Goal: Task Accomplishment & Management: Manage account settings

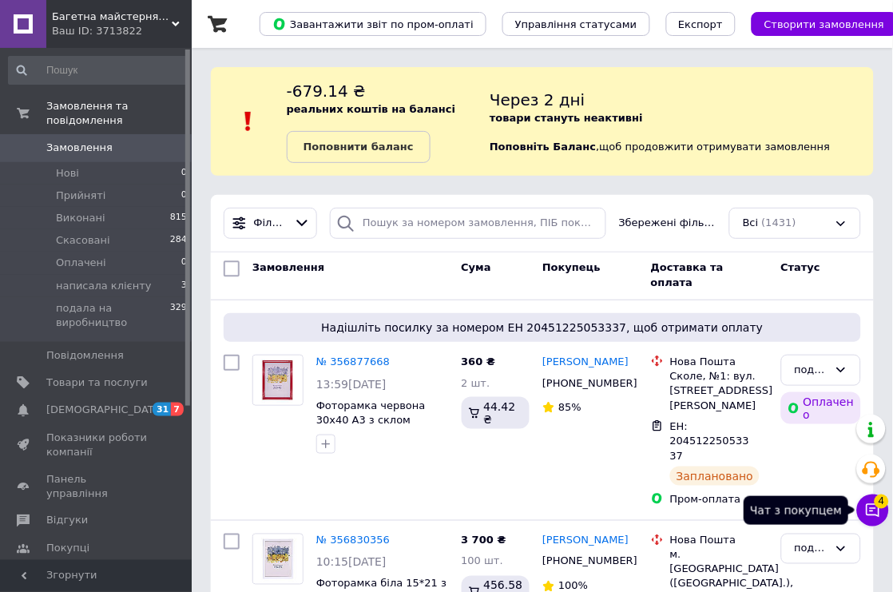
click at [875, 514] on icon at bounding box center [874, 511] width 14 height 14
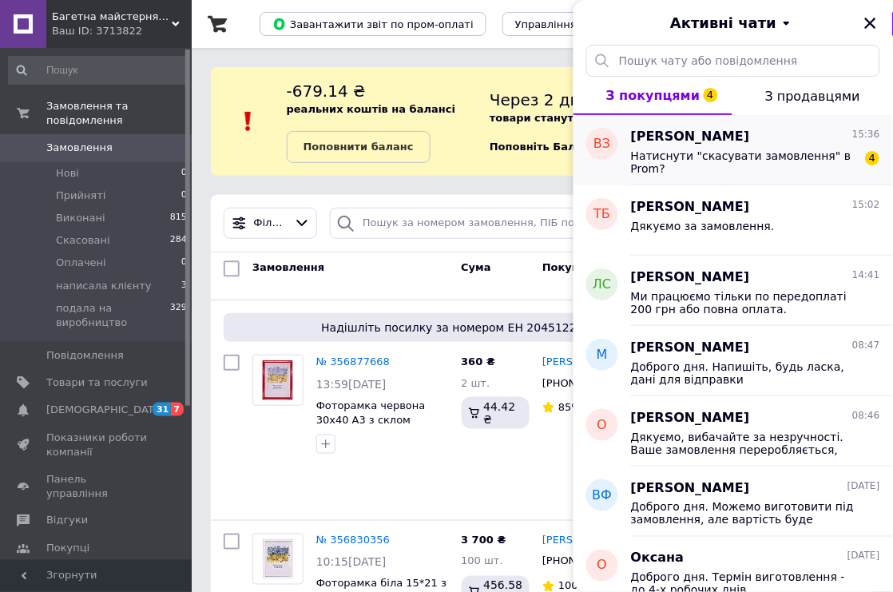
click at [813, 149] on span "Натиснути "скасувати замовлення" в Prom?" at bounding box center [744, 162] width 227 height 26
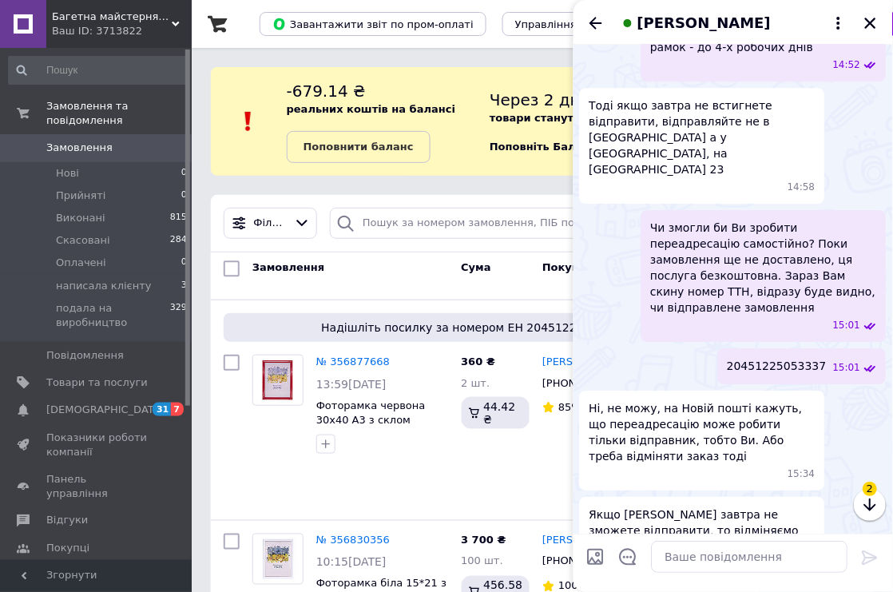
scroll to position [763, 0]
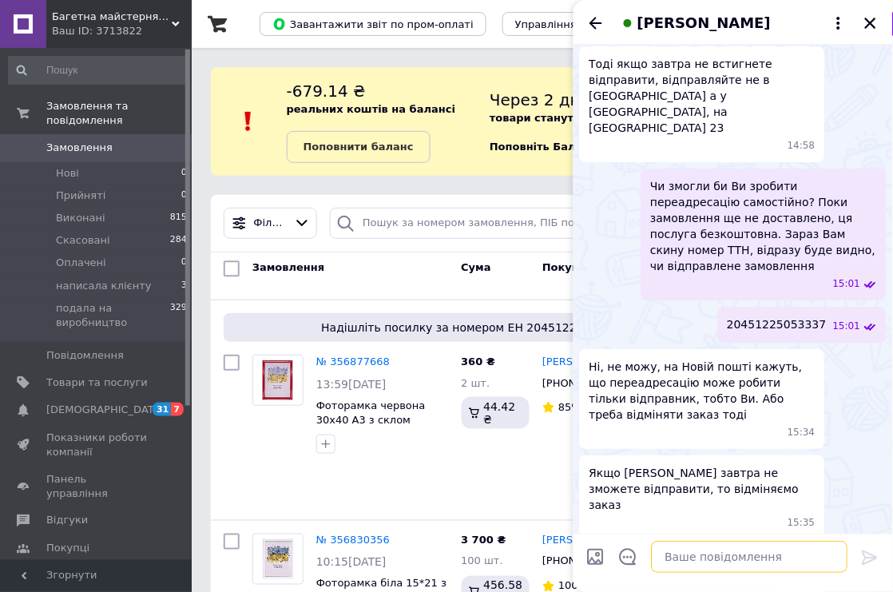
click at [767, 557] on textarea at bounding box center [750, 557] width 197 height 32
drag, startPoint x: 728, startPoint y: 556, endPoint x: 586, endPoint y: 558, distance: 142.2
click at [586, 558] on div "В такому випадку В такому випадку" at bounding box center [733, 556] width 307 height 45
click at [769, 557] on textarea "В такому випадку" at bounding box center [734, 557] width 228 height 32
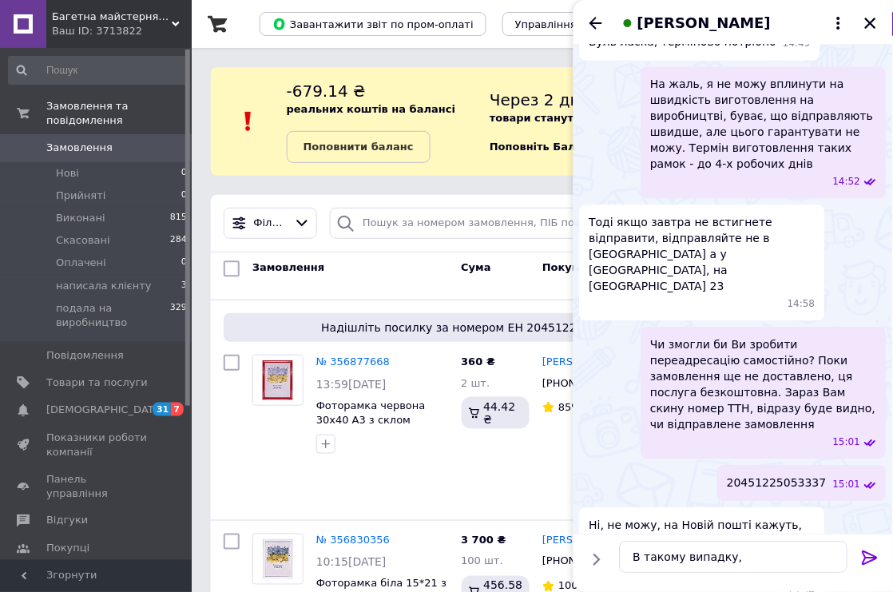
scroll to position [497, 0]
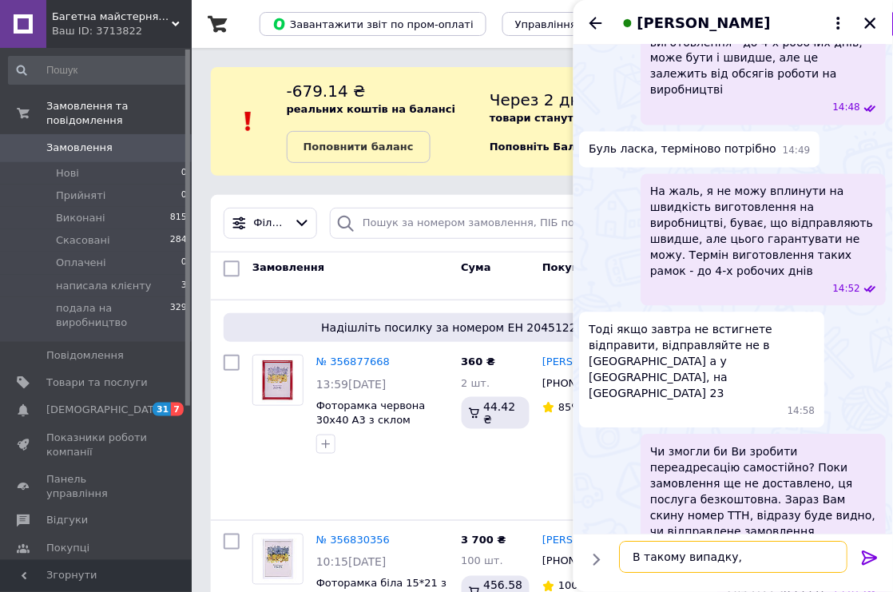
click at [764, 556] on textarea "В такому випадку," at bounding box center [734, 557] width 228 height 32
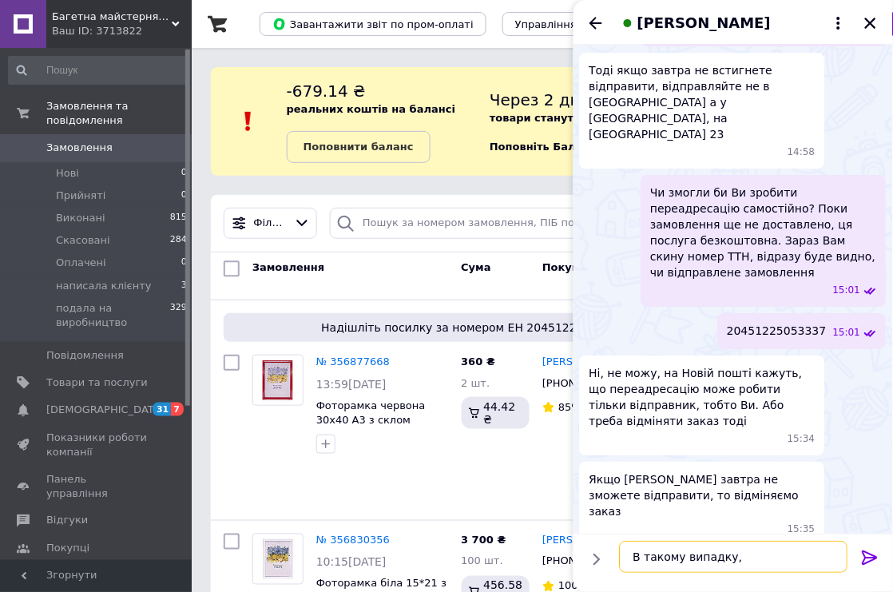
scroll to position [763, 0]
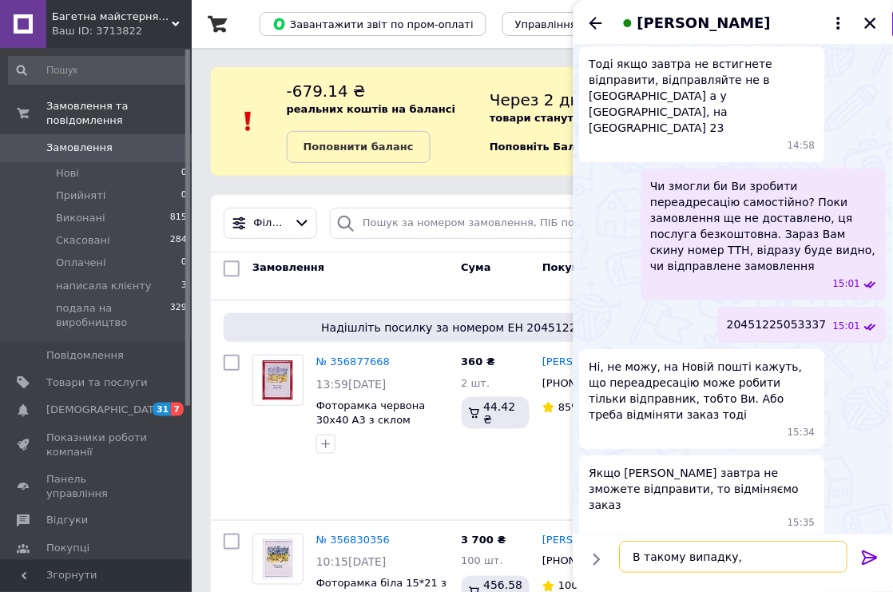
drag, startPoint x: 744, startPoint y: 562, endPoint x: 613, endPoint y: 554, distance: 131.2
click at [613, 554] on div "В такому випадку, В такому випадку," at bounding box center [733, 556] width 241 height 45
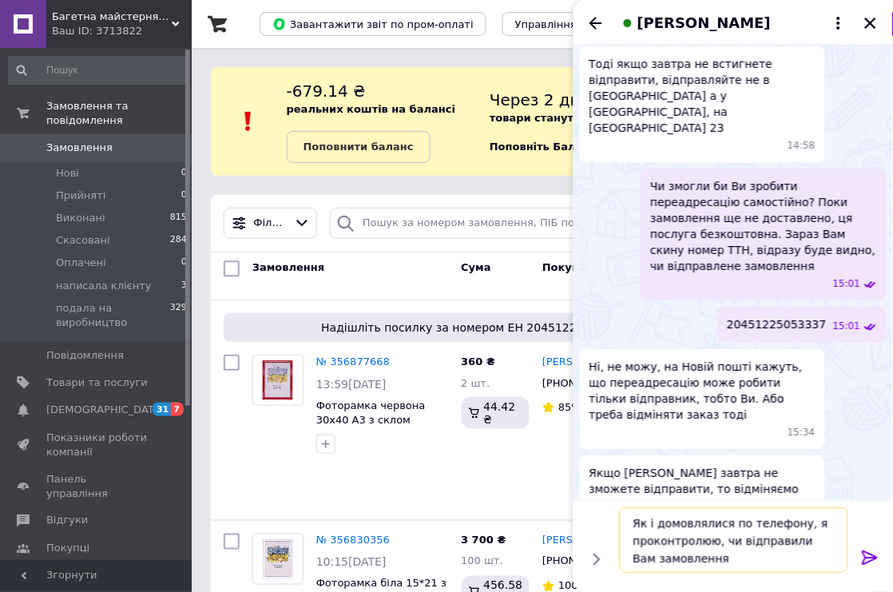
click at [794, 541] on textarea "Як і домовлялися по телефону, я проконтролюю, чи відправили Вам замовлення" at bounding box center [734, 540] width 228 height 66
click at [825, 543] on textarea "Як і домовлялися по телефону, я проконтролюю, чи відправилять Вам замовлення" at bounding box center [734, 540] width 228 height 66
click at [779, 545] on textarea "Як і домовлялися по телефону, я проконтролюю, чи відправилять Вам завтра замовл…" at bounding box center [734, 540] width 228 height 66
click at [748, 561] on textarea "Як і домовлялися по телефону, я проконтролюю, чи відправлять Вам завтра замовле…" at bounding box center [734, 540] width 228 height 66
click at [736, 561] on textarea "Як і домовлялися по телефону, я проконтролюю, чи відправлять Вам завтра замовле…" at bounding box center [734, 540] width 228 height 66
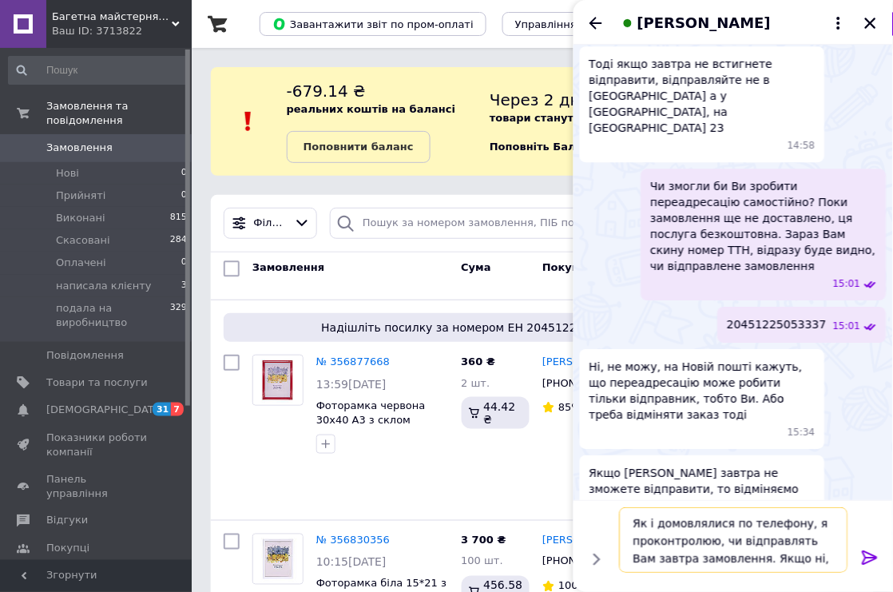
click at [797, 559] on textarea "Як і домовлялися по телефону, я проконтролюю, чи відправлять Вам завтра замовле…" at bounding box center [734, 540] width 228 height 66
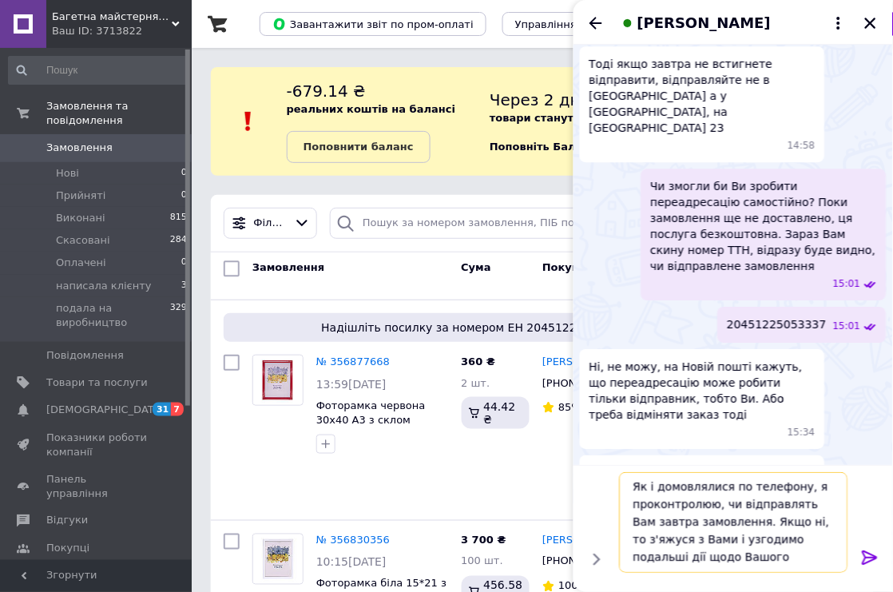
scroll to position [0, 0]
click at [636, 536] on textarea "Як і домовлялися по телефону, я проконтролюю, чи відправлять Вам завтра замовле…" at bounding box center [734, 522] width 228 height 101
type textarea "Як і домовлялися по телефону, я проконтролюю, чи відправлять Вам завтра замовле…"
click at [867, 554] on icon at bounding box center [870, 557] width 19 height 19
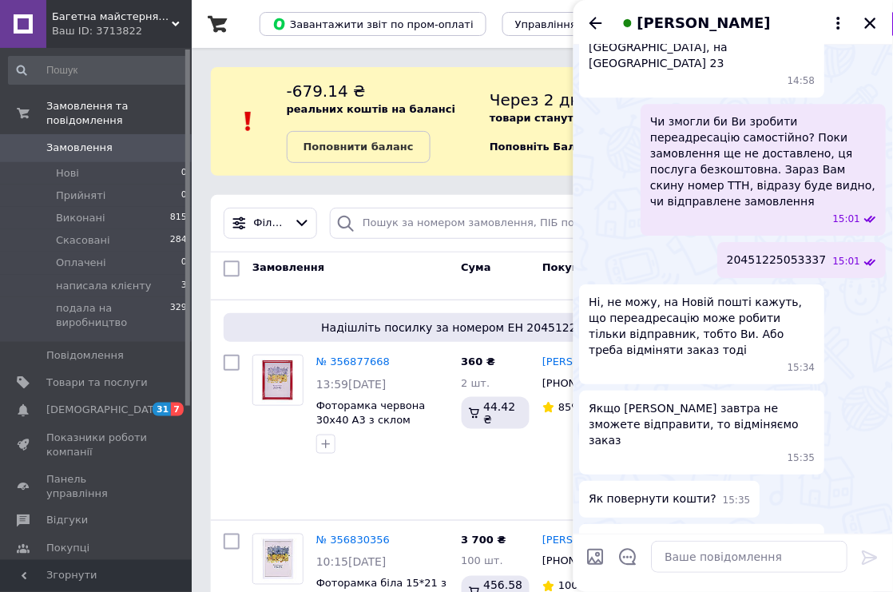
scroll to position [857, 0]
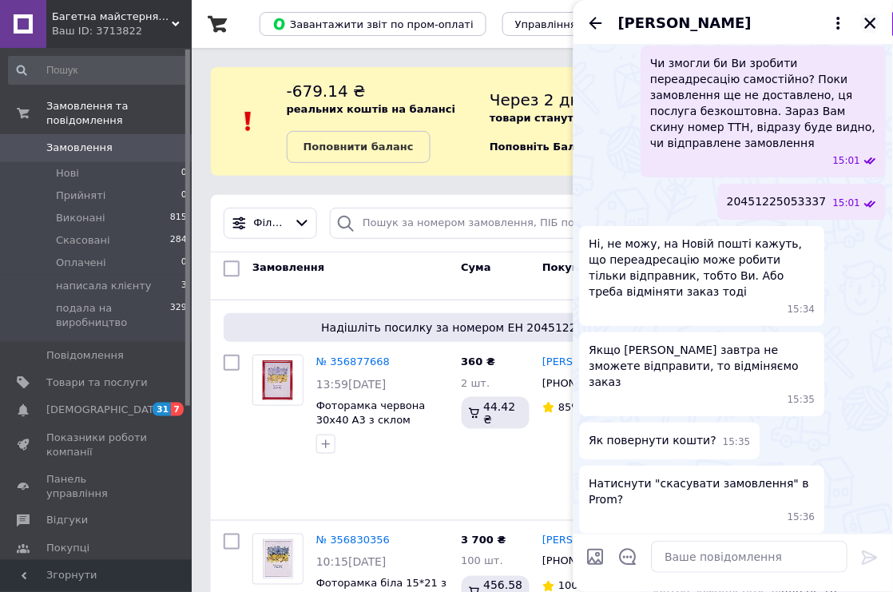
click at [869, 22] on icon "Закрити" at bounding box center [870, 23] width 11 height 11
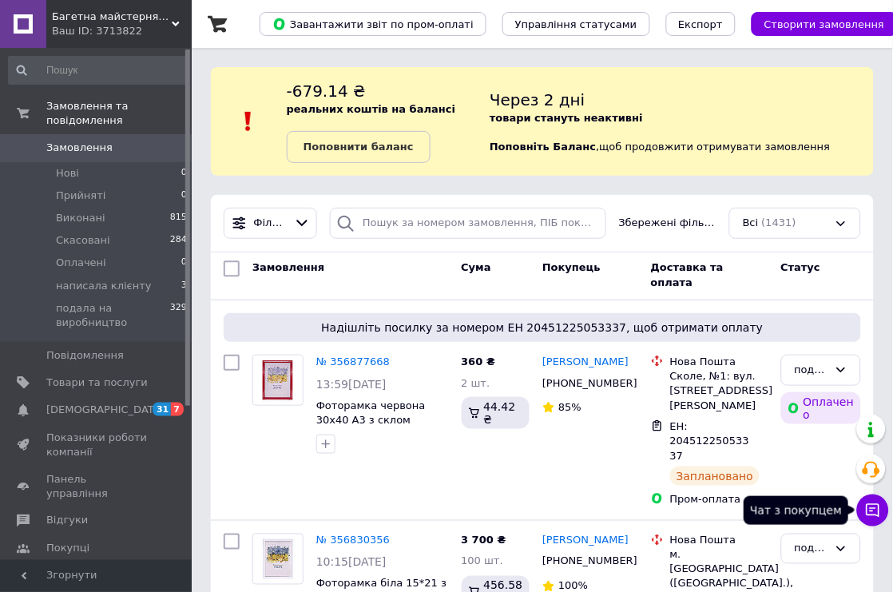
click at [873, 510] on icon at bounding box center [873, 510] width 16 height 16
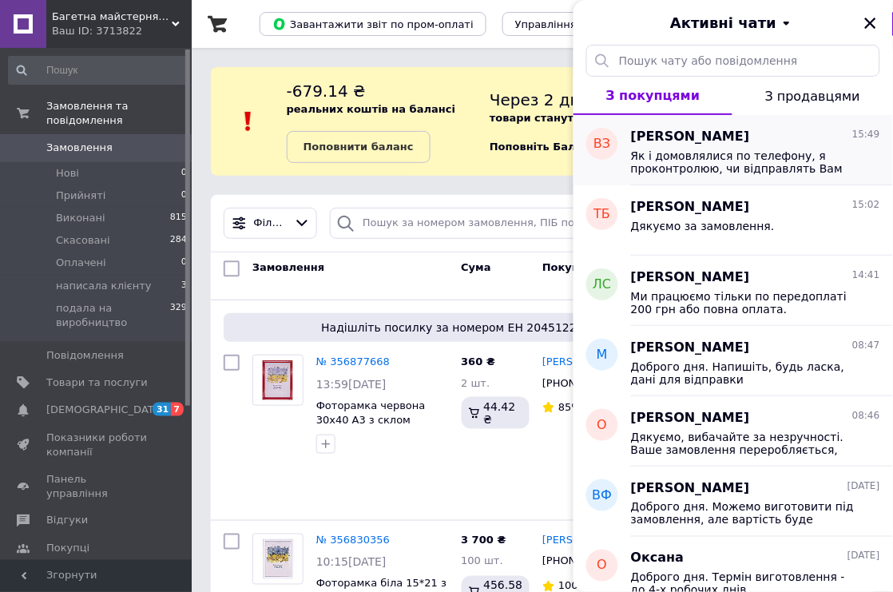
click at [744, 141] on div "Владислав Зюбан 15:49" at bounding box center [755, 137] width 249 height 18
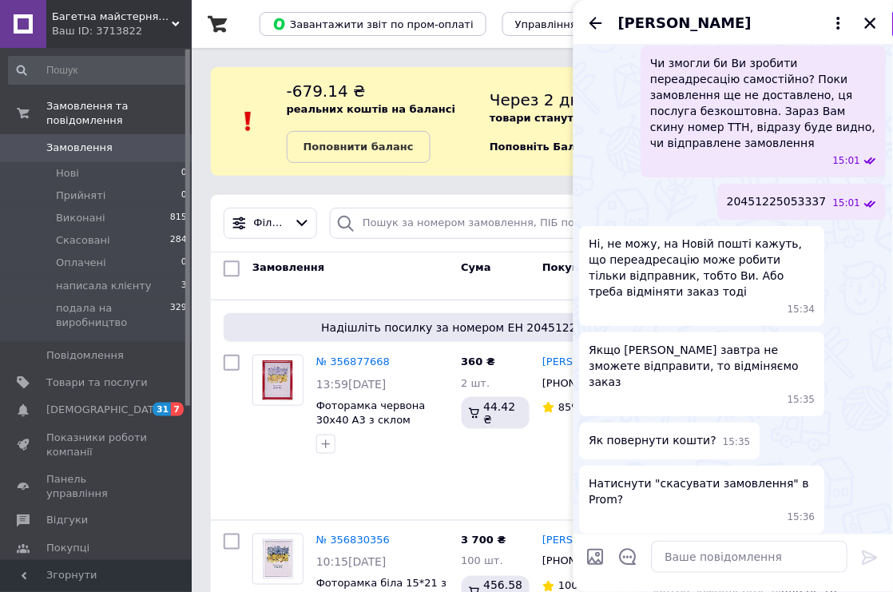
drag, startPoint x: 797, startPoint y: 459, endPoint x: 731, endPoint y: 470, distance: 67.1
click at [731, 550] on span "Як і домовлялися по телефону, я проконтролюю, чи відправлять Вам завтра замовле…" at bounding box center [764, 590] width 226 height 80
drag, startPoint x: 653, startPoint y: 432, endPoint x: 744, endPoint y: 491, distance: 108.6
click at [744, 550] on span "Як і домовлялися по телефону, я проконтролюю, чи відправлять Вам завтра замовле…" at bounding box center [764, 590] width 226 height 80
copy span "Як і домовлялися по телефону, я проконтролюю, чи відправлять Вам завтра замовле…"
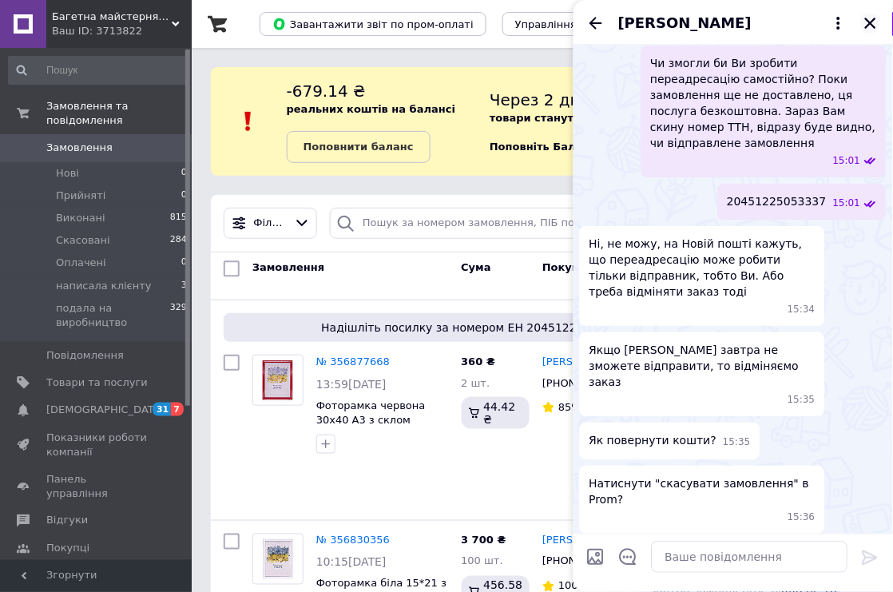
click at [871, 18] on icon "Закрити" at bounding box center [870, 23] width 14 height 14
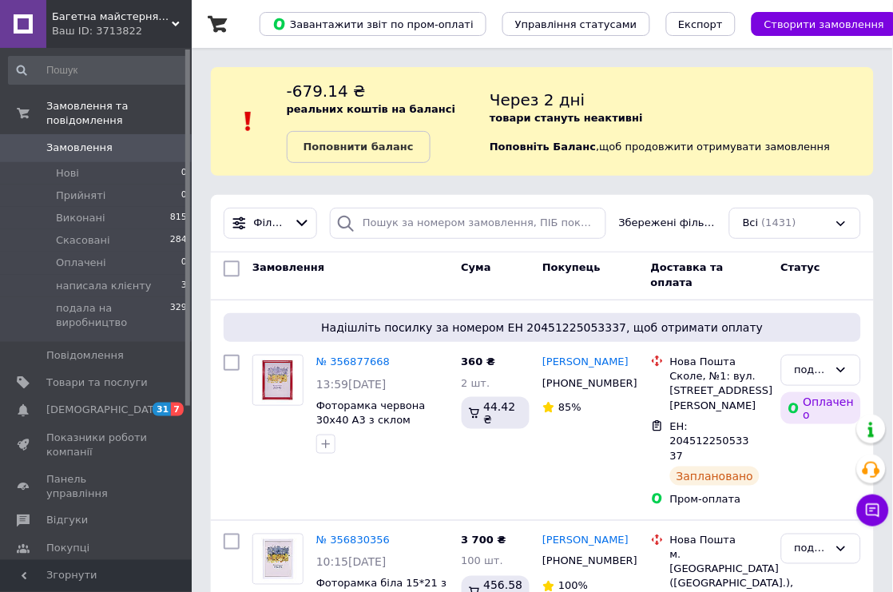
click at [99, 141] on span "Замовлення" at bounding box center [79, 148] width 66 height 14
click at [112, 141] on span "Замовлення" at bounding box center [96, 148] width 101 height 14
click at [138, 141] on span "Замовлення" at bounding box center [96, 148] width 101 height 14
click at [109, 24] on div "Ваш ID: 3713822" at bounding box center [122, 31] width 140 height 14
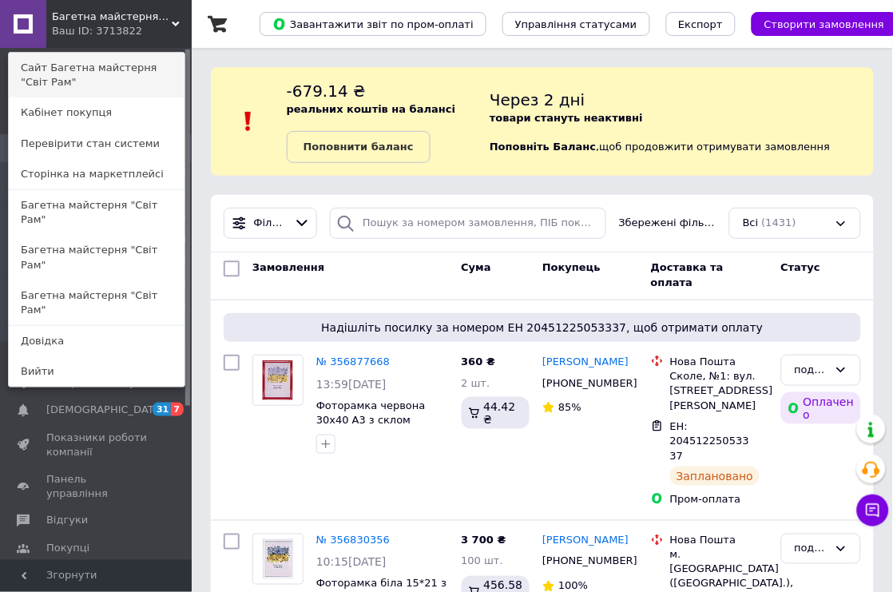
click at [97, 74] on link "Сайт Багетна майстерня "Світ Рам"" at bounding box center [97, 75] width 176 height 45
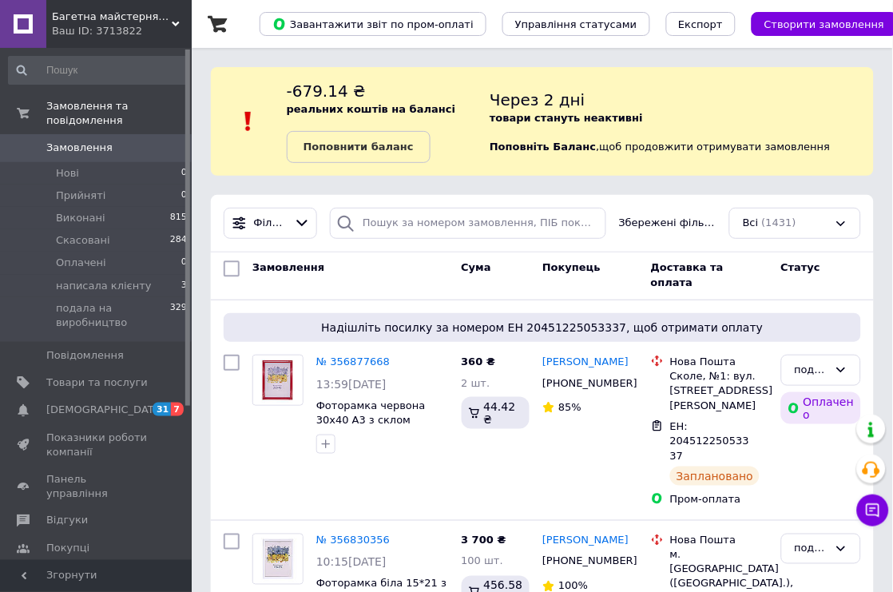
click at [76, 141] on span "Замовлення" at bounding box center [79, 148] width 66 height 14
click at [121, 141] on span "Замовлення" at bounding box center [96, 148] width 101 height 14
click at [874, 505] on icon at bounding box center [874, 511] width 14 height 14
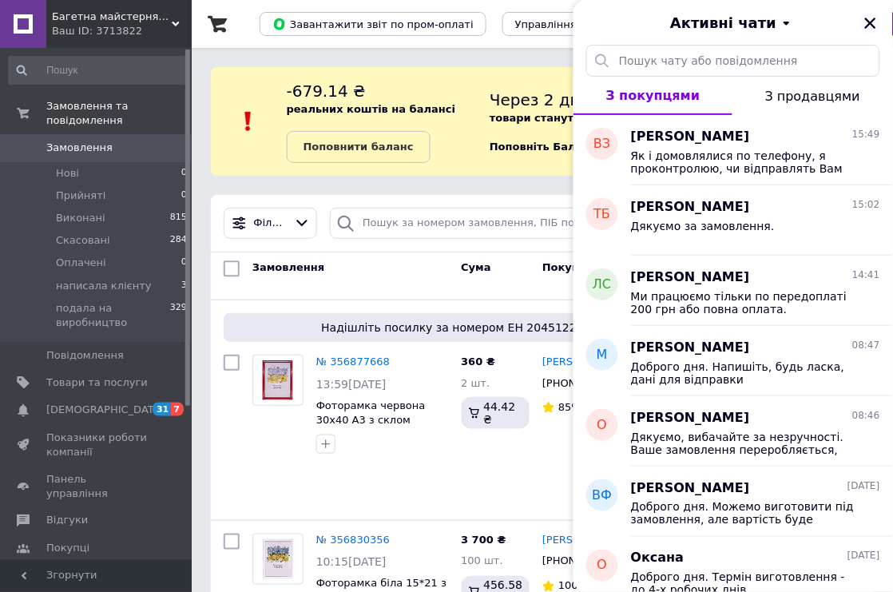
click at [872, 28] on icon "Закрити" at bounding box center [870, 23] width 14 height 14
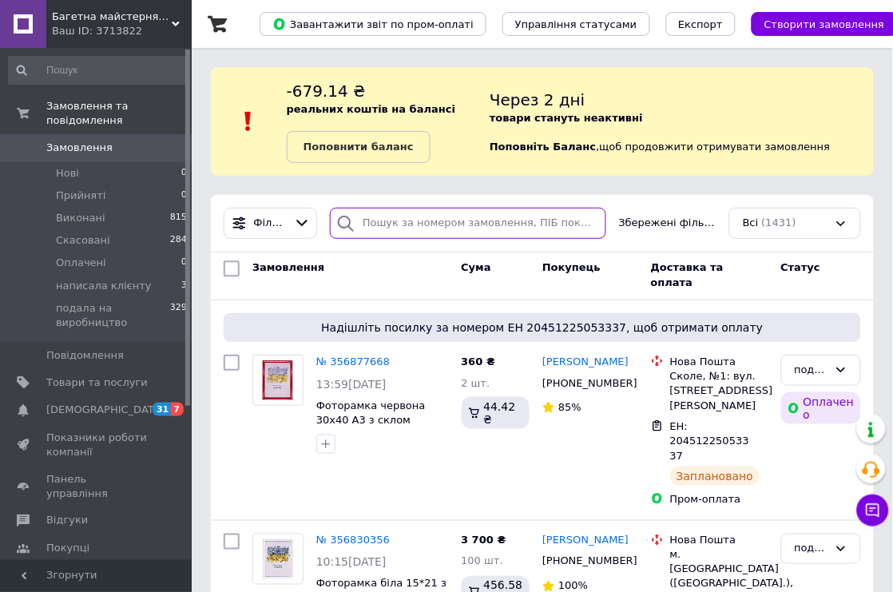
click at [426, 217] on input "search" at bounding box center [468, 223] width 276 height 31
paste input "101319620712"
type input "101319620712"
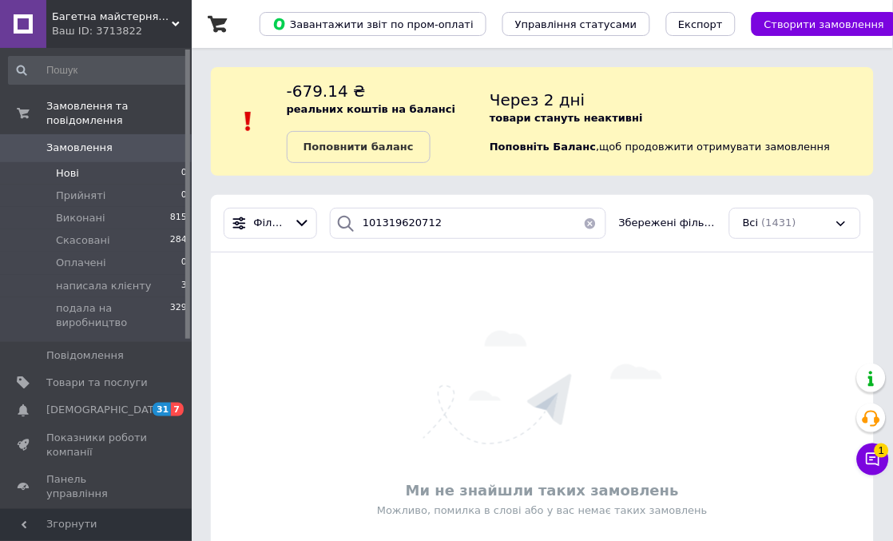
click at [101, 162] on li "Нові 0" at bounding box center [98, 173] width 197 height 22
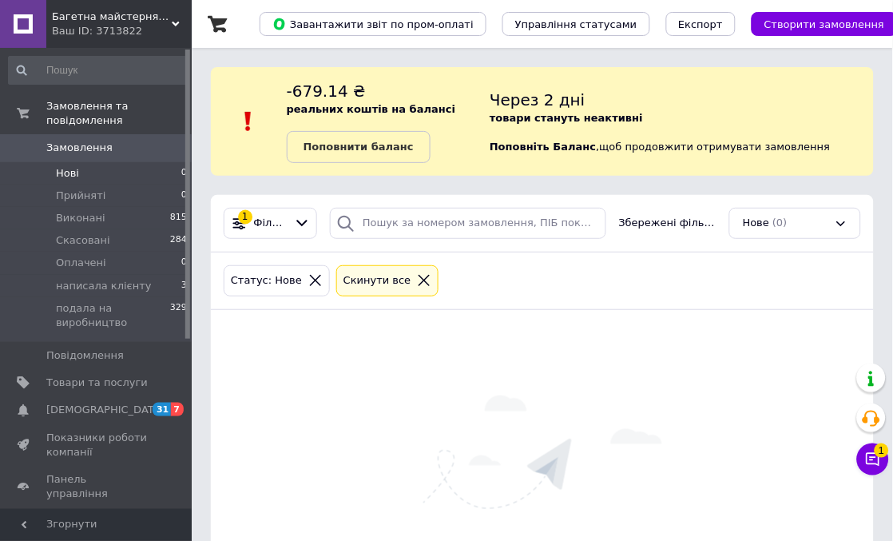
click at [417, 277] on icon at bounding box center [424, 280] width 14 height 14
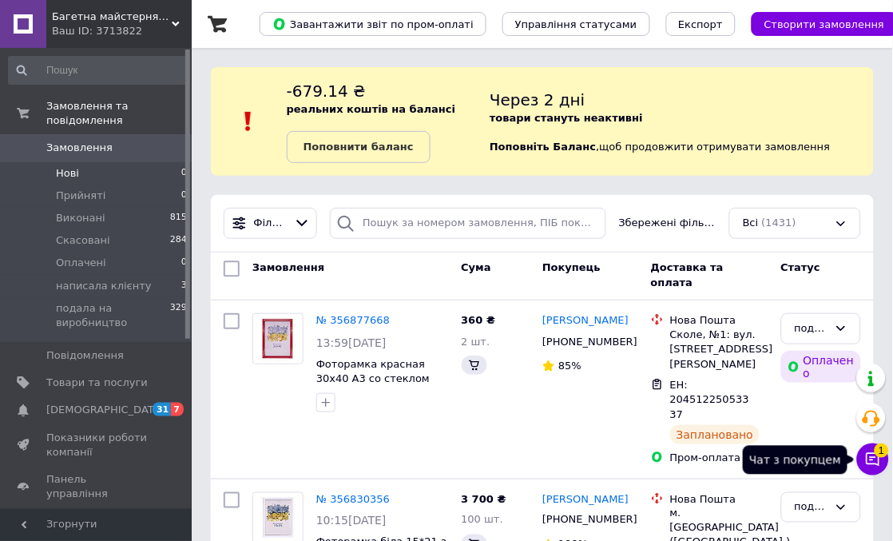
click at [883, 463] on button "Чат з покупцем 1" at bounding box center [873, 459] width 32 height 32
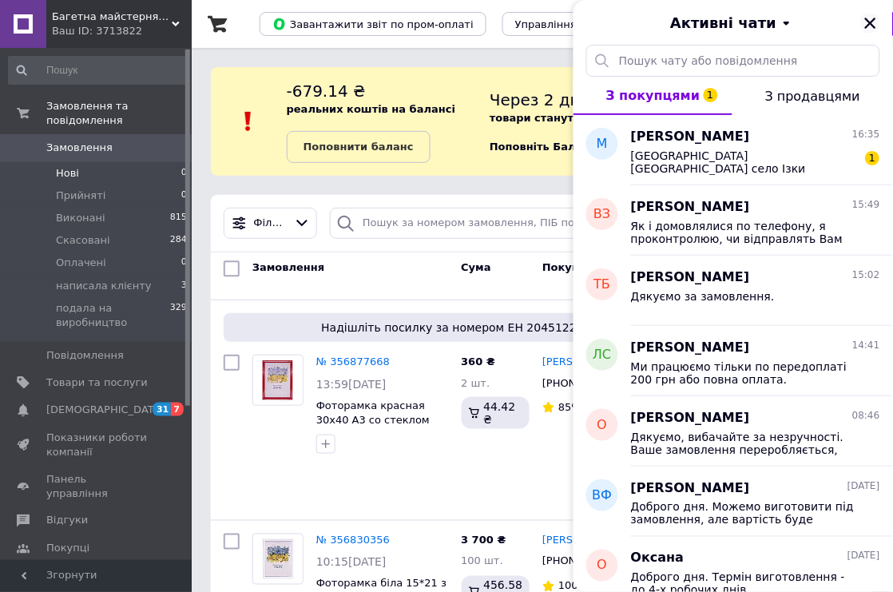
click at [865, 19] on icon "Закрити" at bounding box center [870, 23] width 14 height 14
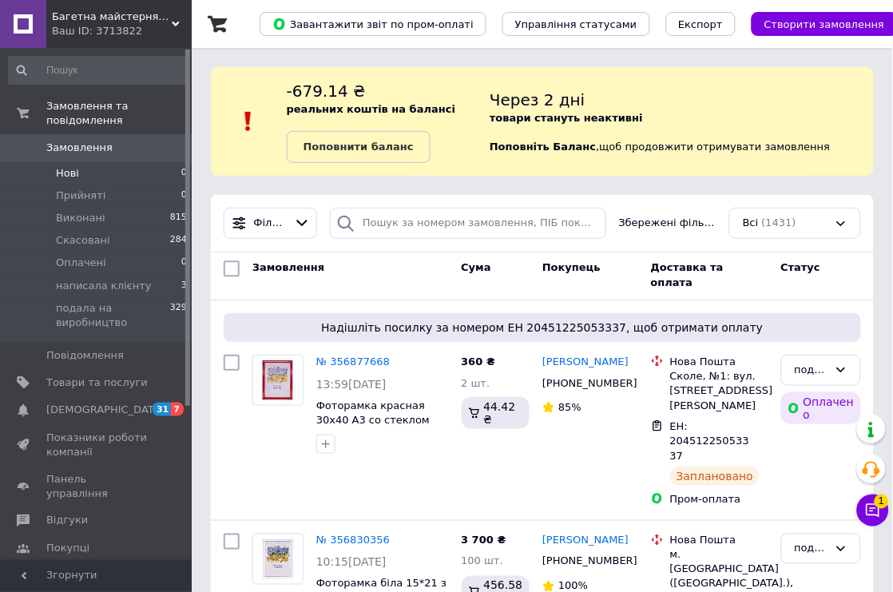
click at [76, 141] on span "Замовлення" at bounding box center [79, 148] width 66 height 14
click at [112, 141] on span "Замовлення" at bounding box center [96, 148] width 101 height 14
click at [118, 141] on span "Замовлення" at bounding box center [96, 148] width 101 height 14
